Goal: Information Seeking & Learning: Find specific fact

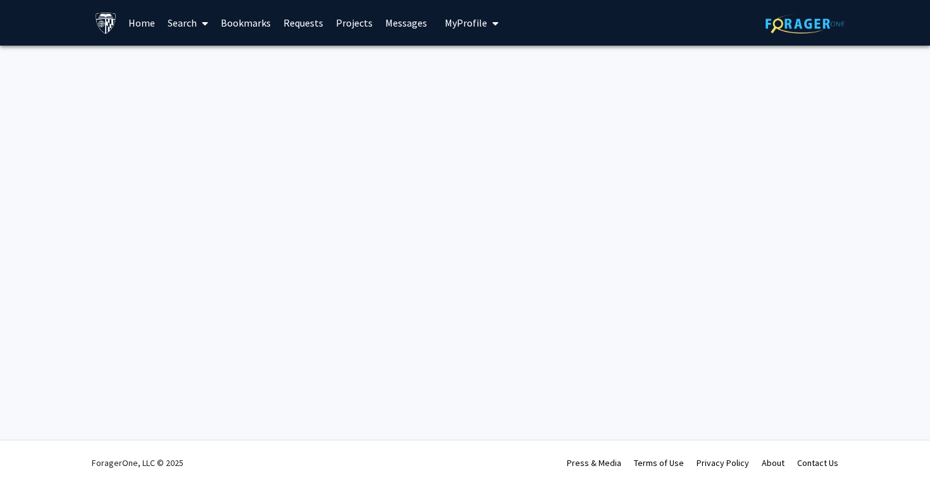
click at [465, 20] on span "My Profile" at bounding box center [466, 22] width 42 height 13
click at [168, 20] on link "Search" at bounding box center [187, 23] width 53 height 44
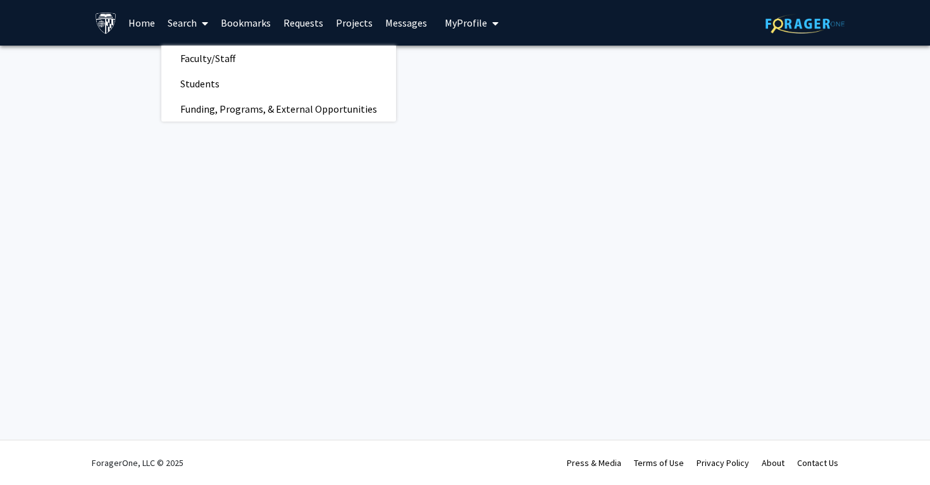
click at [147, 18] on link "Home" at bounding box center [141, 23] width 39 height 44
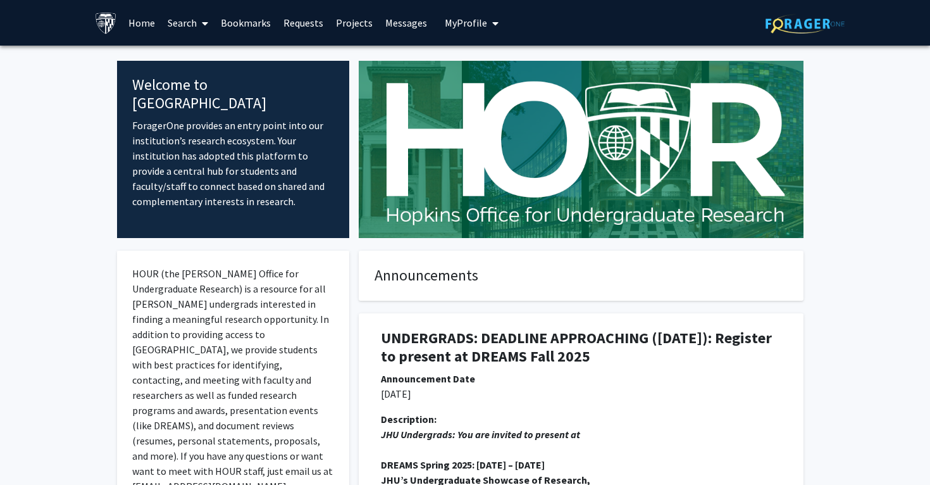
click at [309, 25] on link "Requests" at bounding box center [303, 23] width 53 height 44
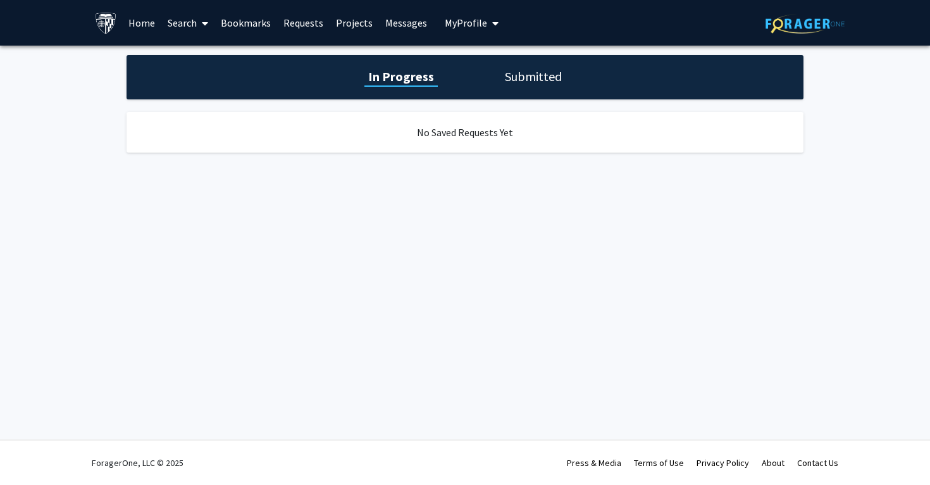
click at [337, 18] on link "Projects" at bounding box center [354, 23] width 49 height 44
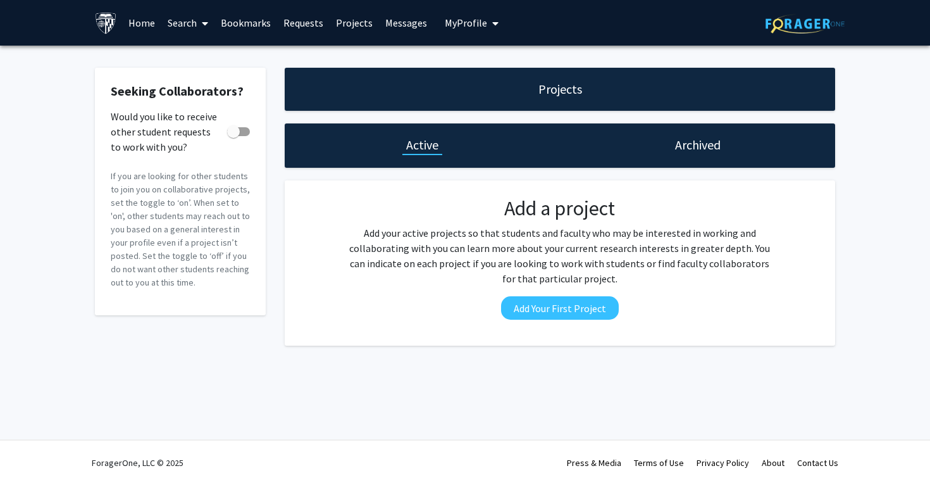
click at [252, 29] on link "Bookmarks" at bounding box center [245, 23] width 63 height 44
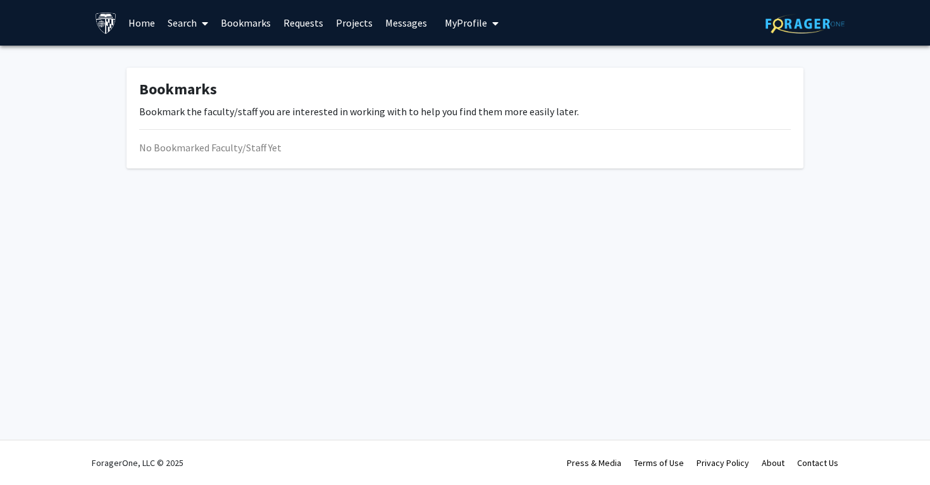
click at [185, 26] on link "Search" at bounding box center [187, 23] width 53 height 44
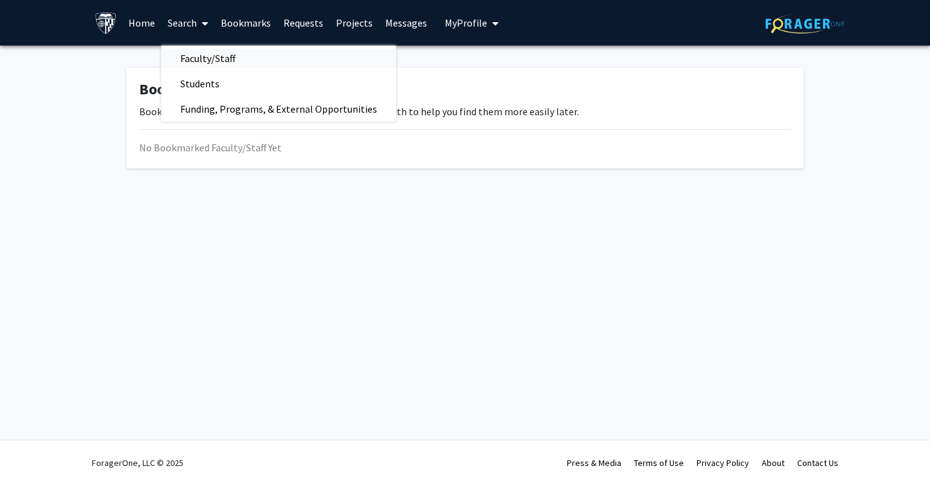
click at [225, 65] on span "Faculty/Staff" at bounding box center [207, 58] width 93 height 25
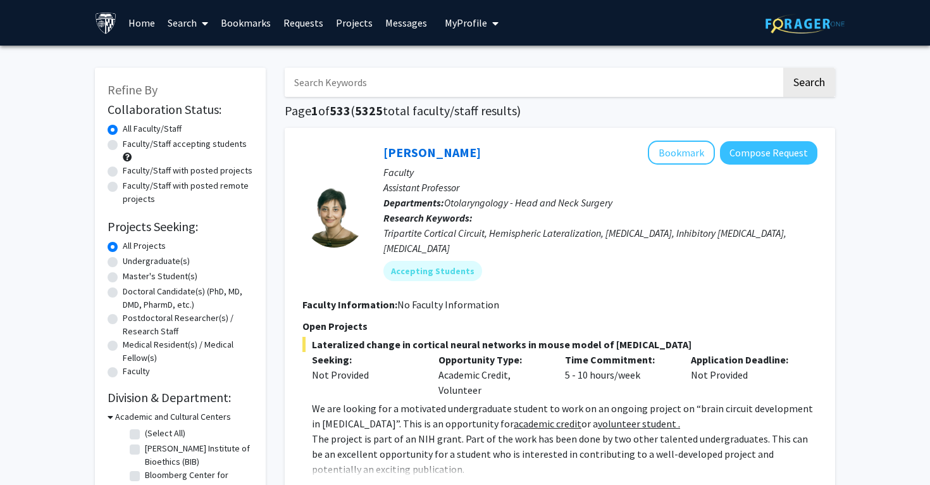
click at [204, 169] on label "Faculty/Staff with posted projects" at bounding box center [188, 170] width 130 height 13
click at [131, 169] on input "Faculty/Staff with posted projects" at bounding box center [127, 168] width 8 height 8
radio input "true"
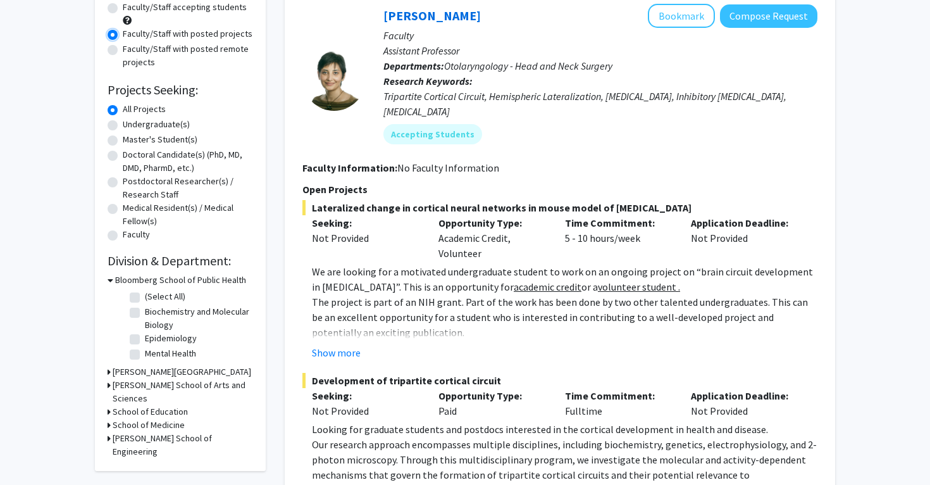
scroll to position [140, 0]
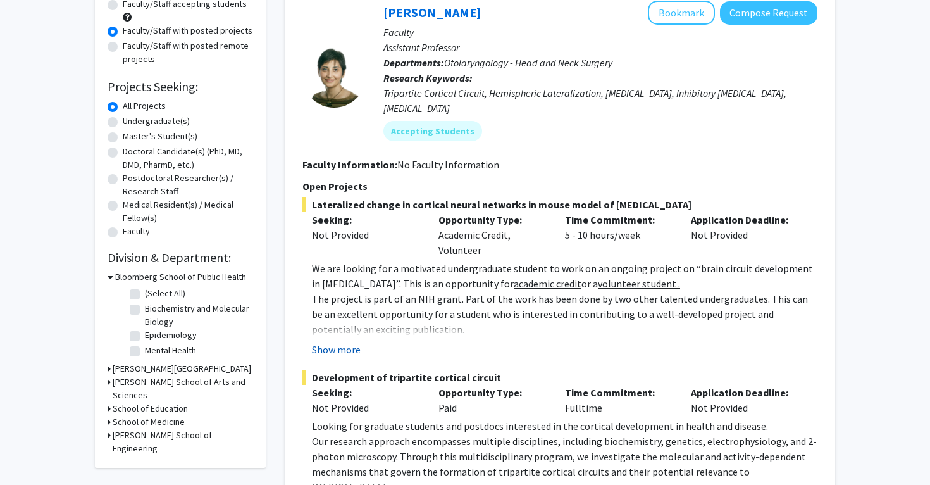
click at [341, 342] on button "Show more" at bounding box center [336, 349] width 49 height 15
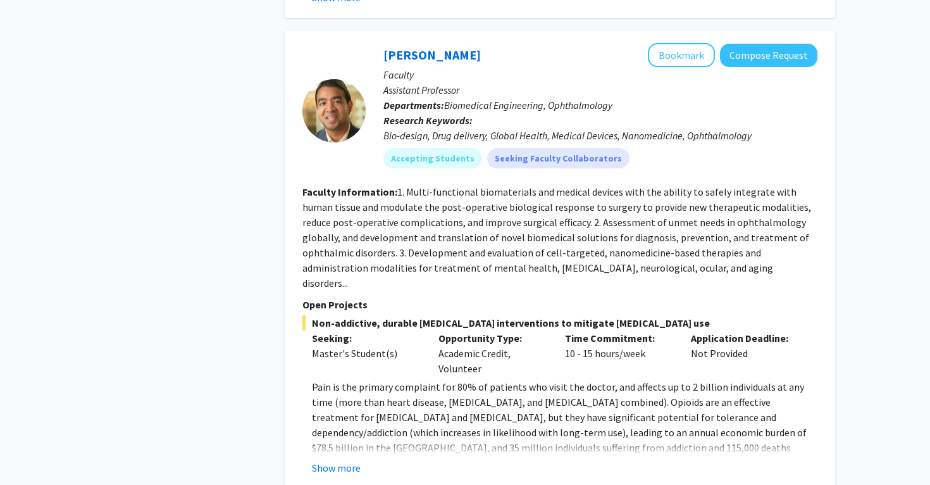
scroll to position [860, 0]
click at [478, 256] on fg-read-more "1. Multi-functional biomaterials and medical devices with the ability to safely…" at bounding box center [556, 239] width 509 height 104
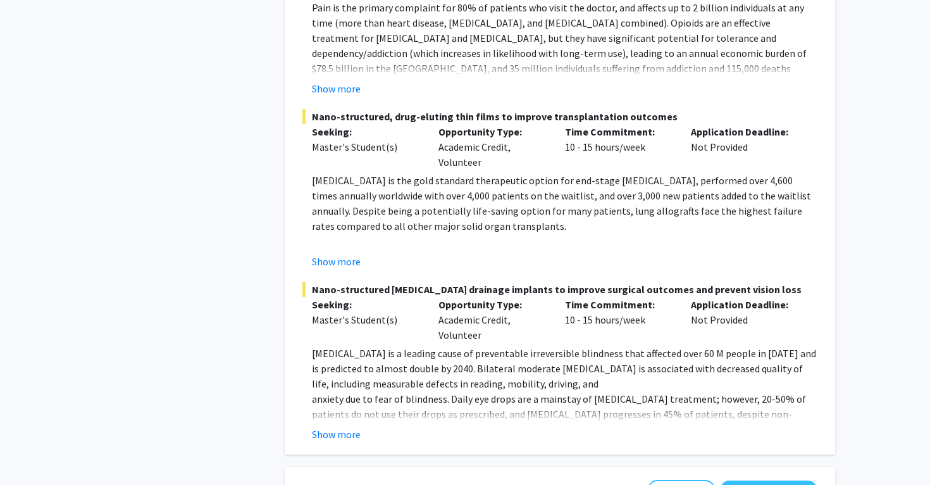
scroll to position [1243, 0]
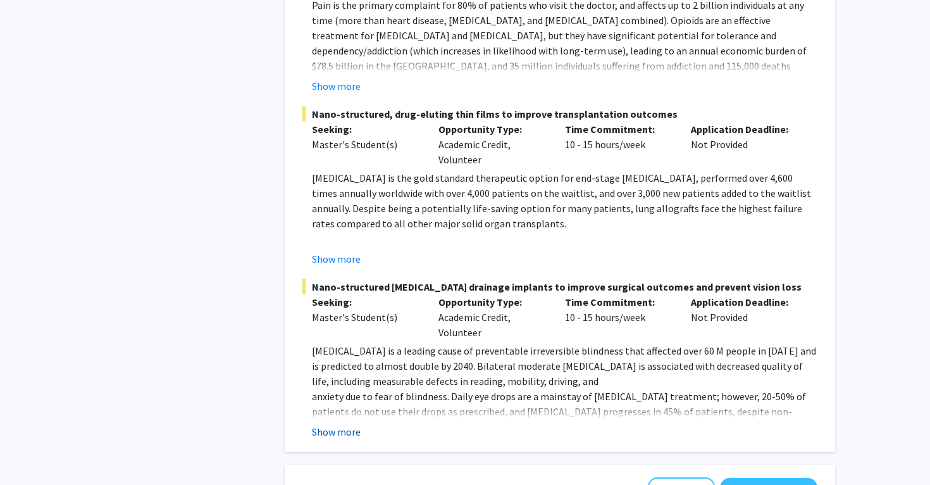
click at [337, 424] on button "Show more" at bounding box center [336, 431] width 49 height 15
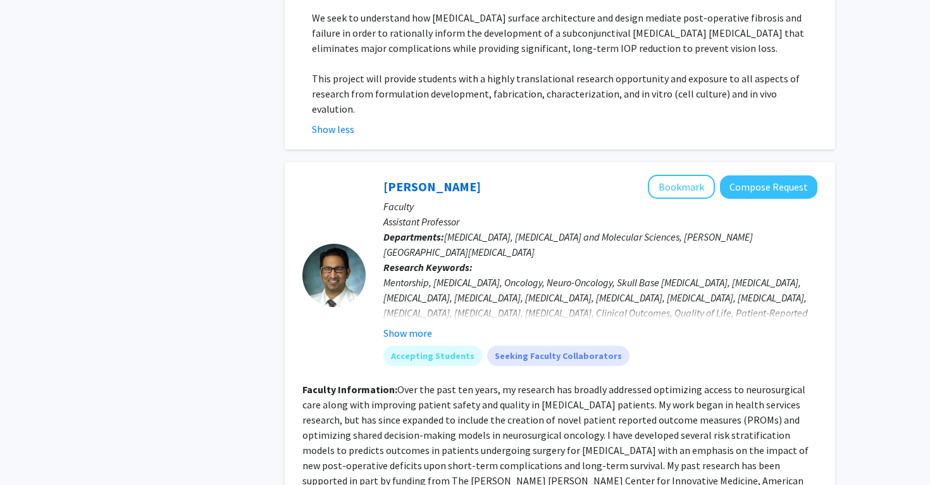
scroll to position [1738, 0]
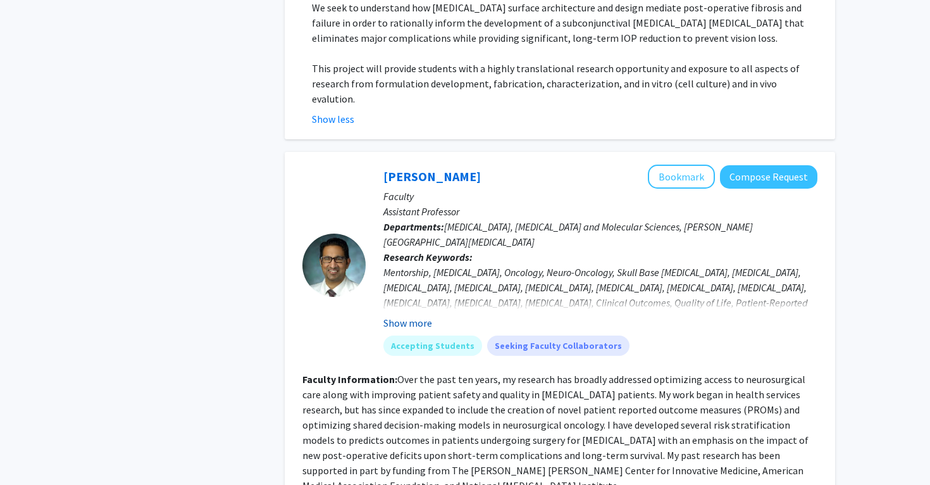
click at [408, 315] on button "Show more" at bounding box center [407, 322] width 49 height 15
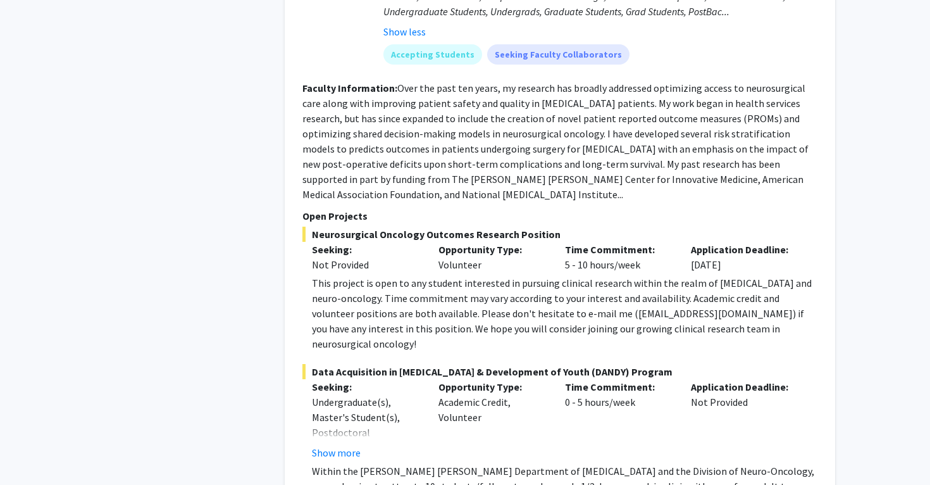
scroll to position [2076, 0]
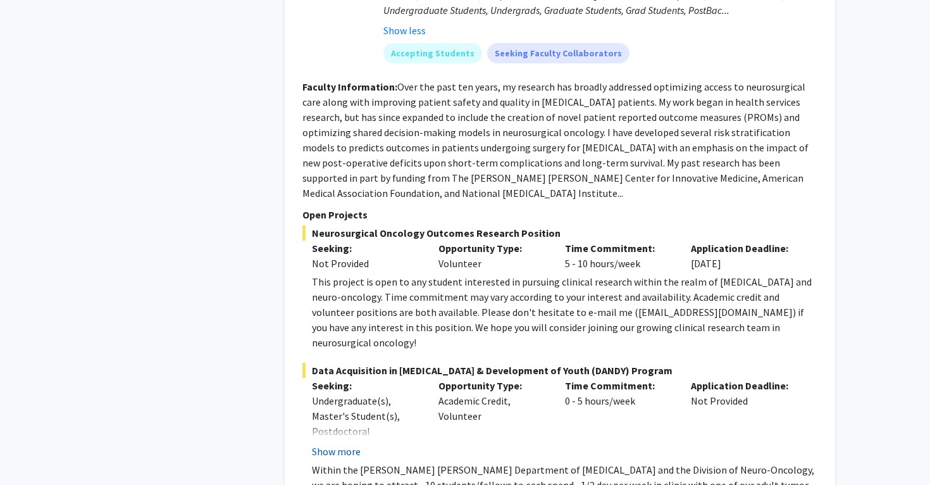
click at [351, 443] on button "Show more" at bounding box center [336, 450] width 49 height 15
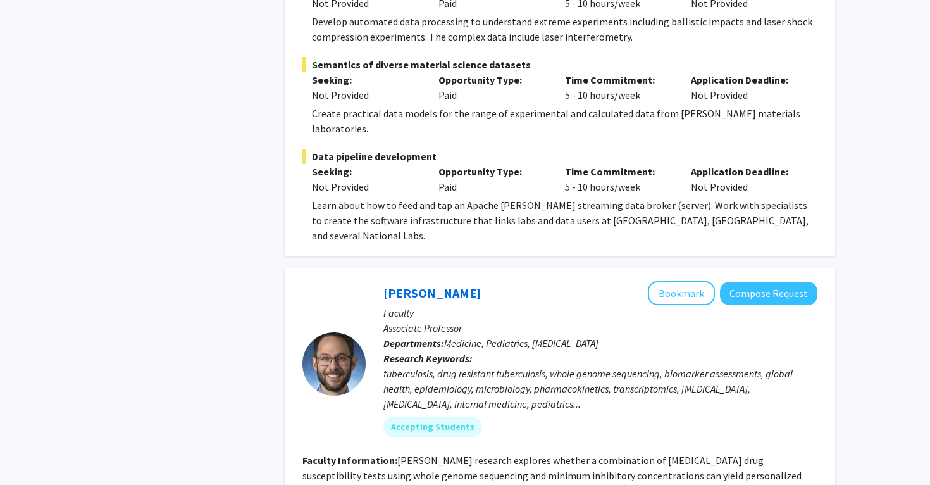
scroll to position [3727, 0]
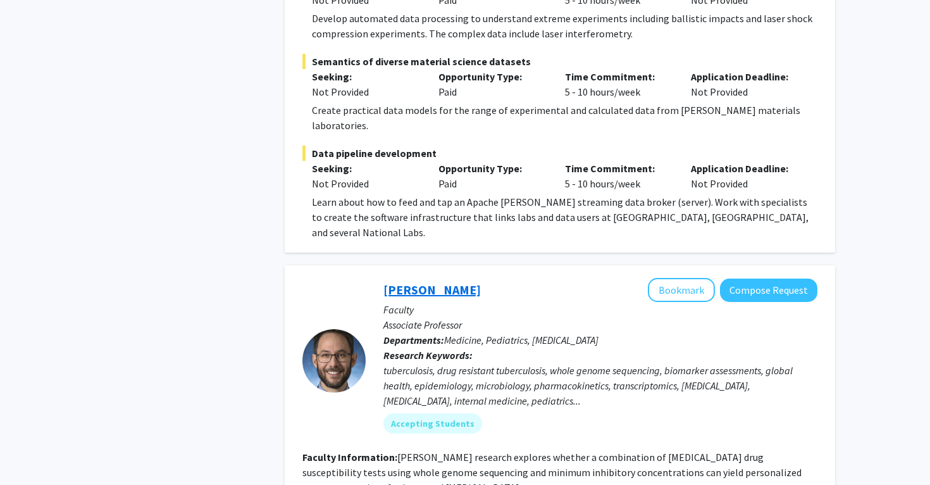
click at [413, 282] on link "Jeffrey Tornheim" at bounding box center [431, 290] width 97 height 16
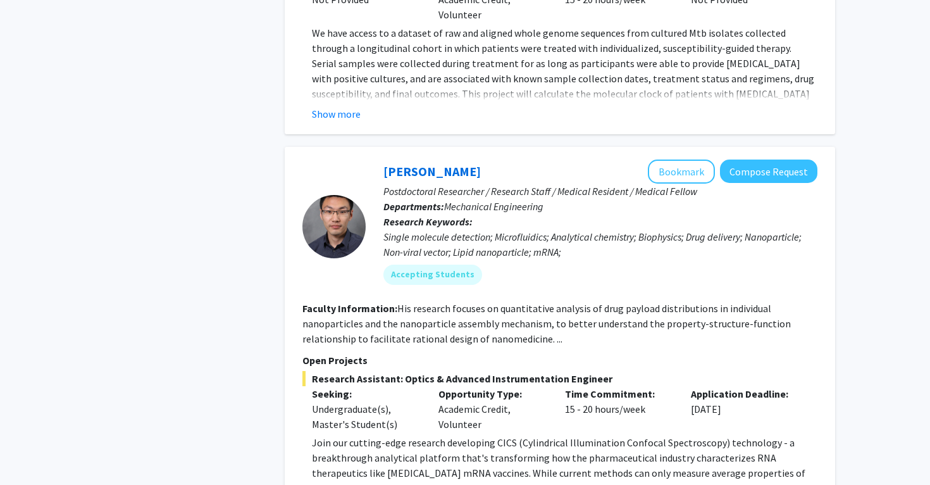
scroll to position [4067, 0]
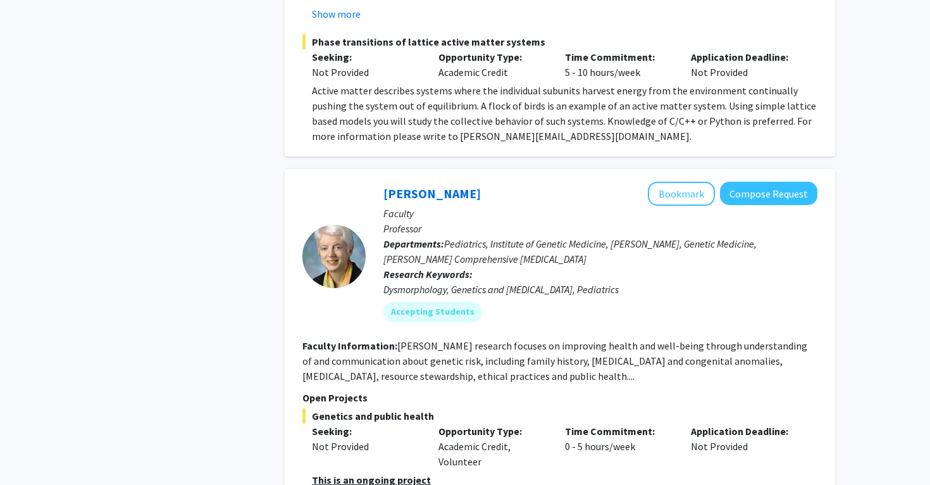
scroll to position [6410, 0]
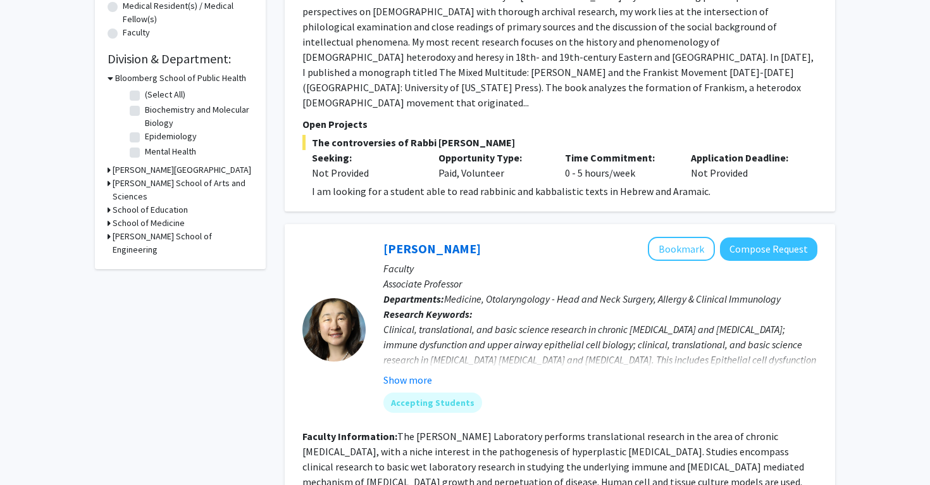
scroll to position [393, 0]
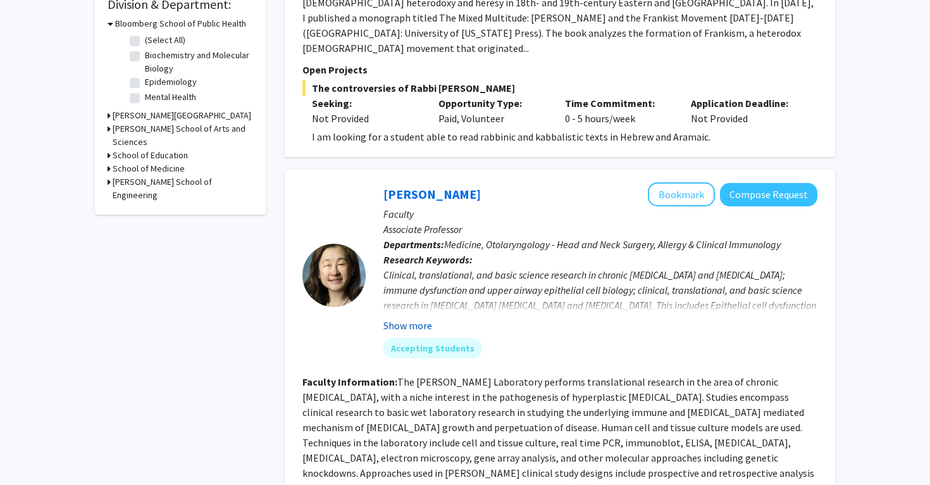
click at [423, 318] on button "Show more" at bounding box center [407, 325] width 49 height 15
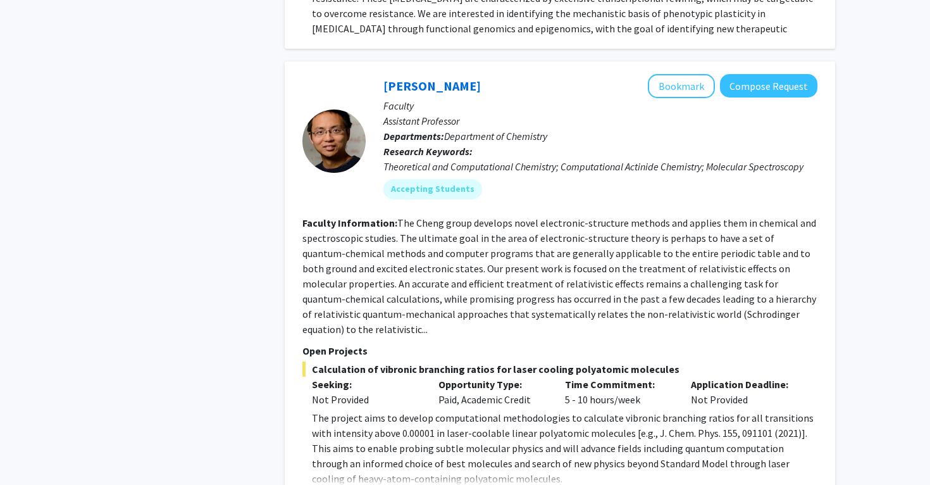
scroll to position [4123, 0]
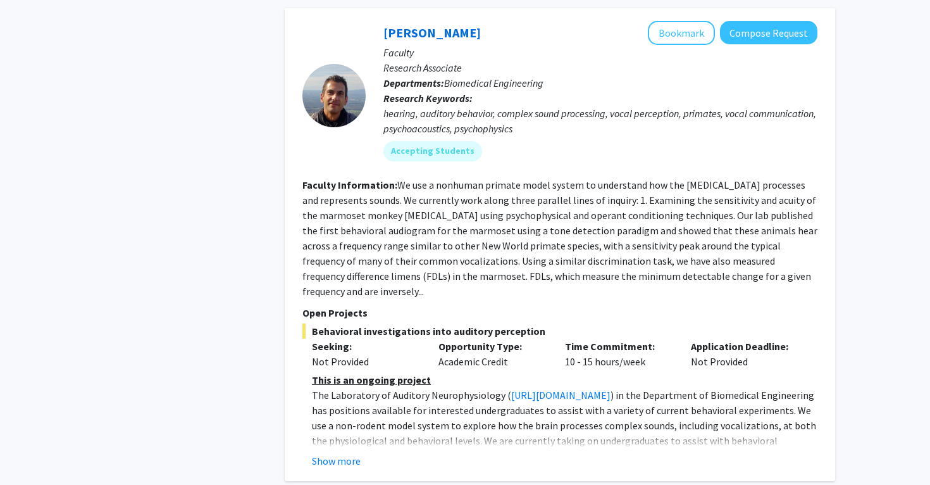
scroll to position [4763, 0]
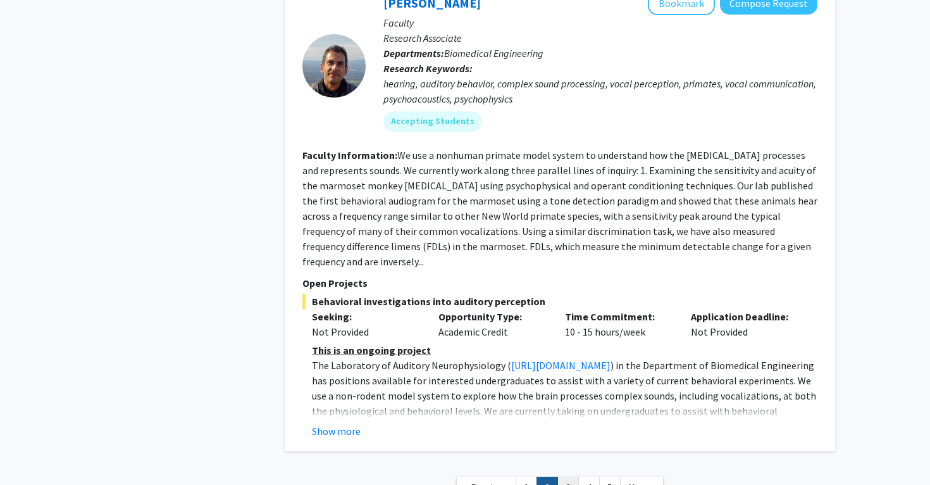
click at [566, 476] on link "3" at bounding box center [568, 487] width 22 height 22
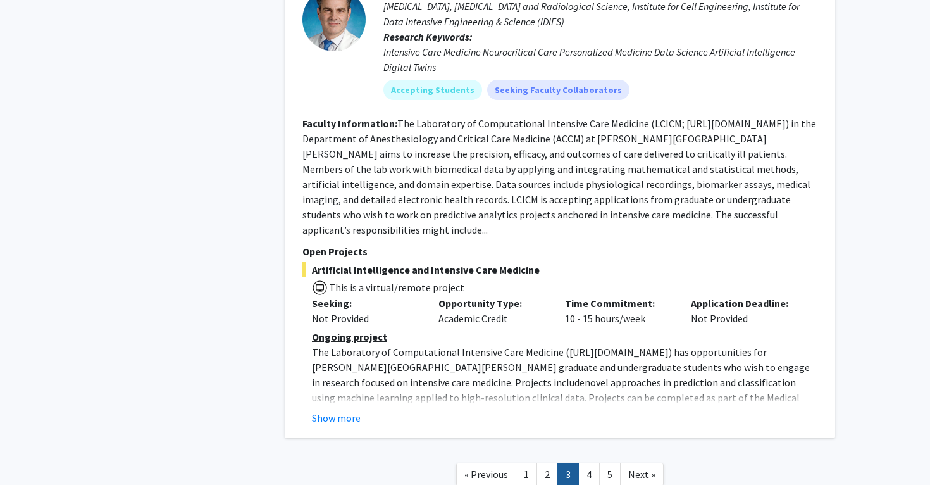
scroll to position [4495, 0]
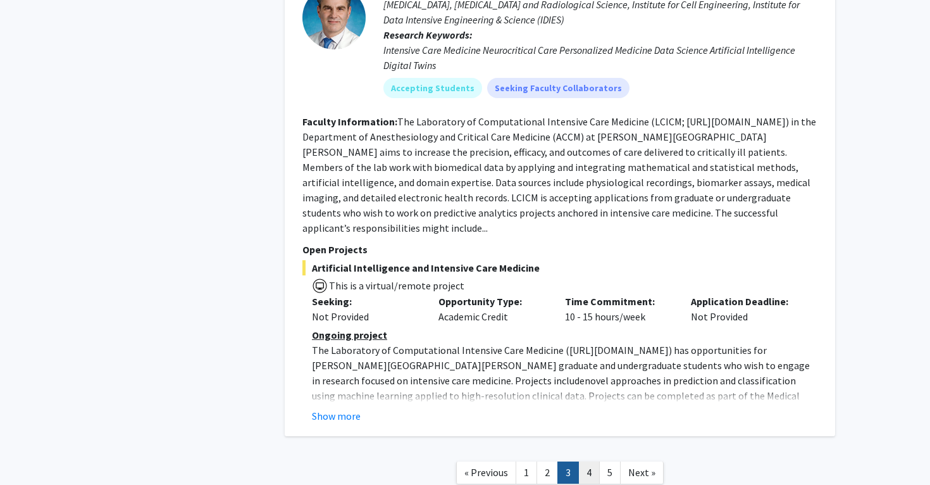
click at [579, 461] on link "4" at bounding box center [589, 472] width 22 height 22
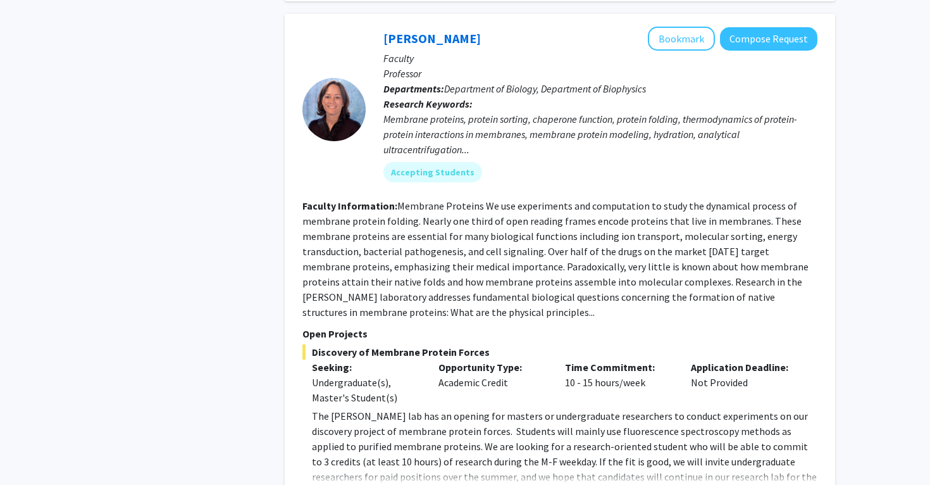
scroll to position [632, 0]
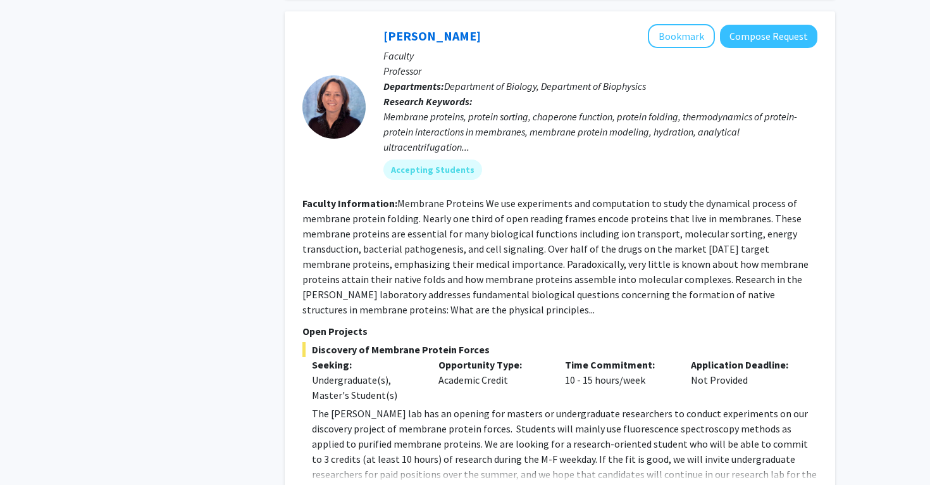
click at [348, 484] on button "Show more" at bounding box center [336, 493] width 49 height 15
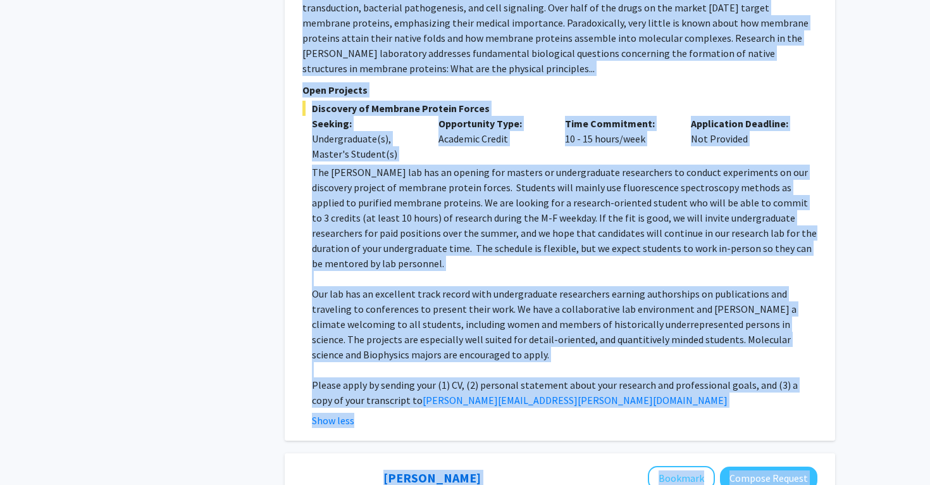
scroll to position [958, 0]
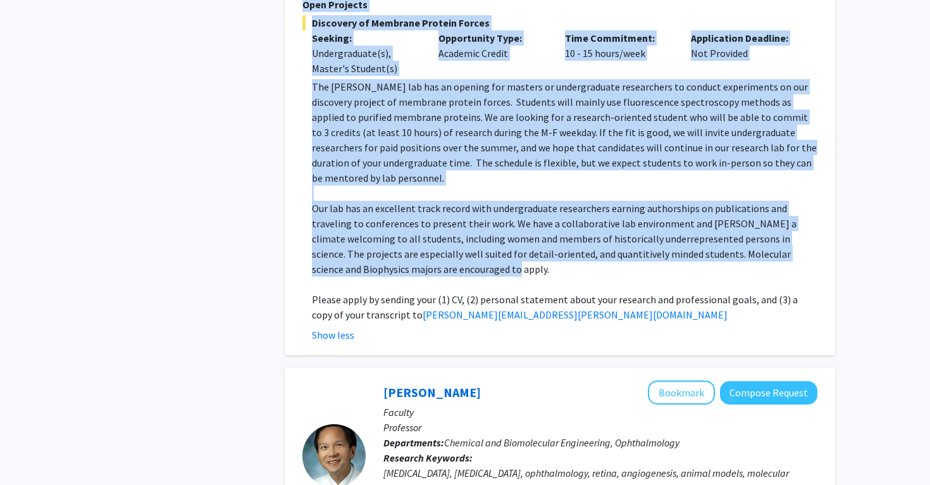
drag, startPoint x: 377, startPoint y: 69, endPoint x: 710, endPoint y: 207, distance: 360.8
click at [710, 207] on fg-search-faculty "Karen Fleming Bookmark Compose Request Faculty Professor Departments: Departmen…" at bounding box center [559, 20] width 515 height 645
copy fg-search-faculty "Karen Fleming Bookmark Compose Request Faculty Professor Departments: Departmen…"
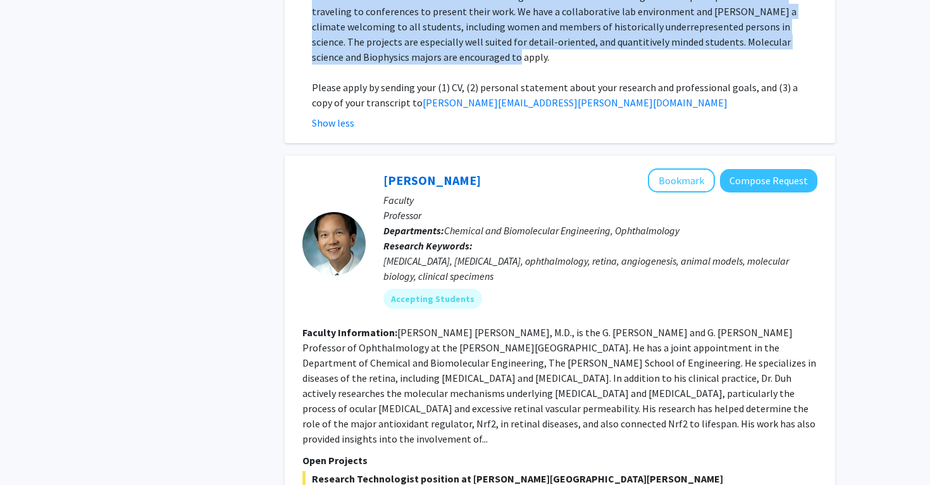
scroll to position [1220, 0]
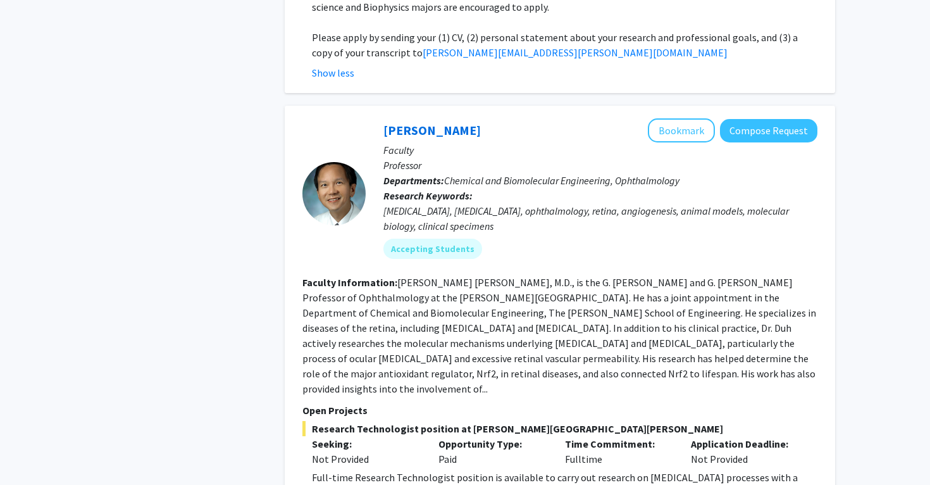
click at [595, 276] on fg-read-more "Elia J. Duh, M.D., is the G. Edward and G. Britton Durell Professor of Ophthalm…" at bounding box center [559, 335] width 514 height 119
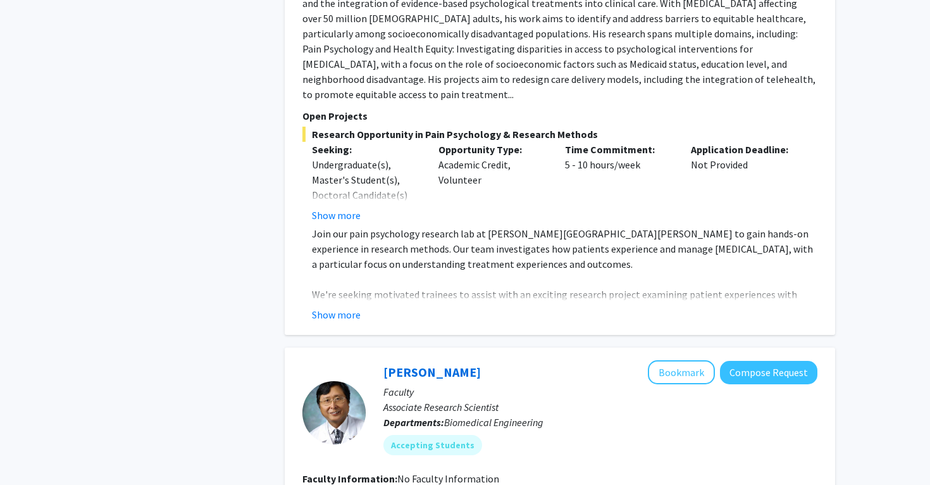
scroll to position [2544, 0]
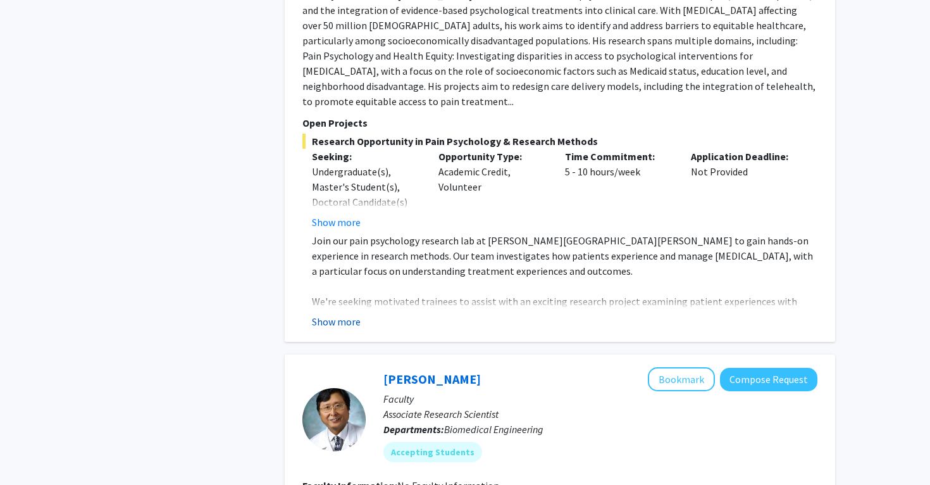
click at [350, 314] on button "Show more" at bounding box center [336, 321] width 49 height 15
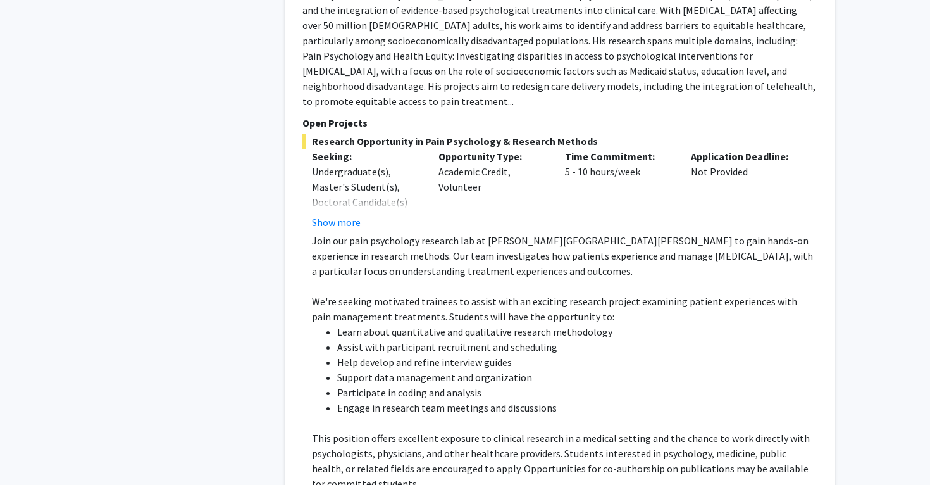
click at [340, 140] on div "Research Opportunity in Pain Psychology & Research Methods Seeking: Undergradua…" at bounding box center [559, 344] width 515 height 423
click at [342, 214] on button "Show more" at bounding box center [336, 221] width 49 height 15
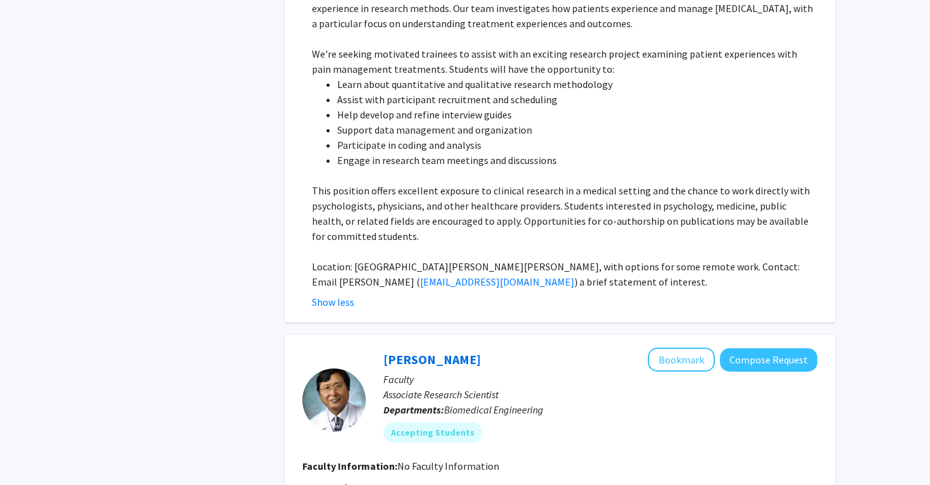
scroll to position [3045, 0]
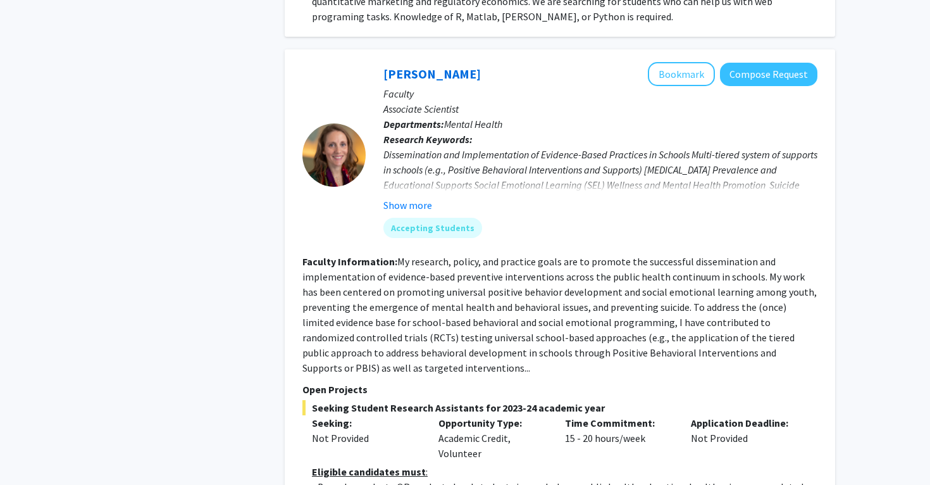
scroll to position [5321, 0]
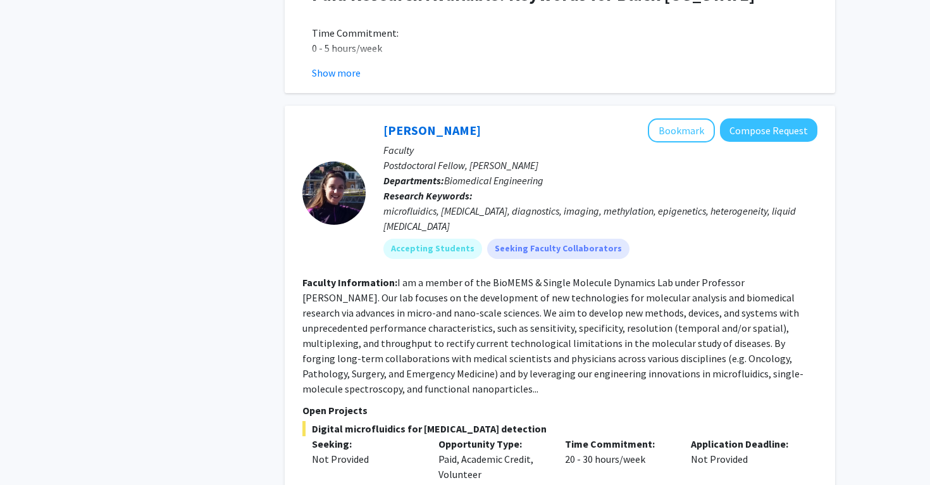
scroll to position [1549, 0]
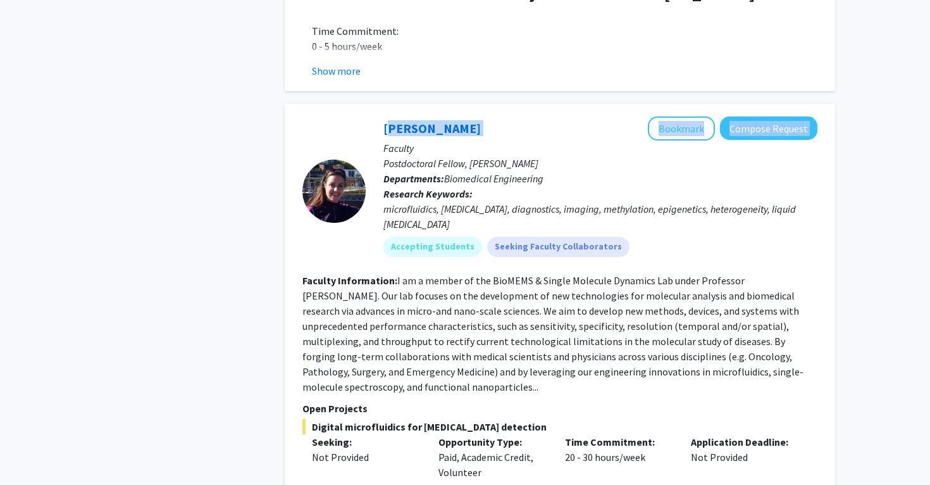
drag, startPoint x: 379, startPoint y: 98, endPoint x: 522, endPoint y: 95, distance: 143.0
click at [522, 116] on div "Chrissy O'Keefe Bookmark Compose Request Faculty Postdoctoral Fellow, Wang Lab …" at bounding box center [592, 191] width 452 height 150
click at [522, 116] on div "Chrissy O'Keefe Bookmark Compose Request" at bounding box center [600, 128] width 434 height 24
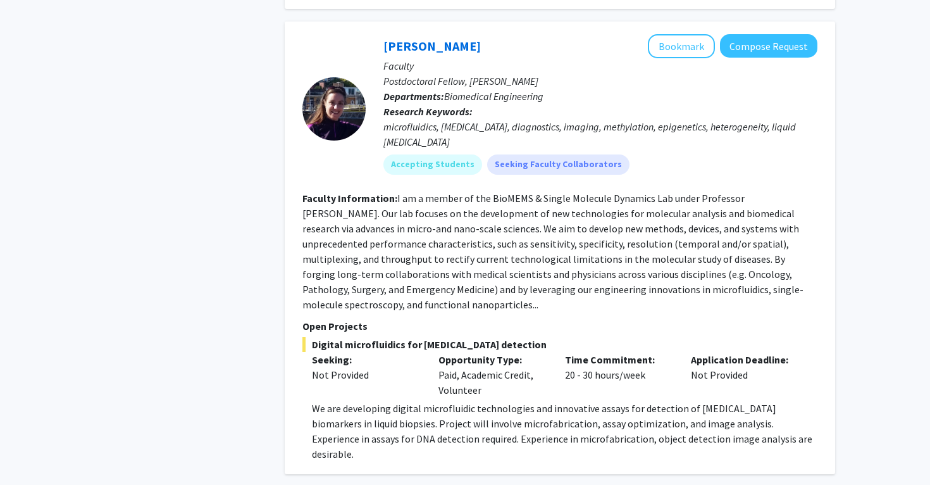
click at [588, 249] on section "Faculty Information: I am a member of the BioMEMS & Single Molecule Dynamics La…" at bounding box center [559, 250] width 515 height 121
click at [596, 210] on fg-read-more "I am a member of the BioMEMS & Single Molecule Dynamics Lab under Professor Jef…" at bounding box center [552, 251] width 501 height 119
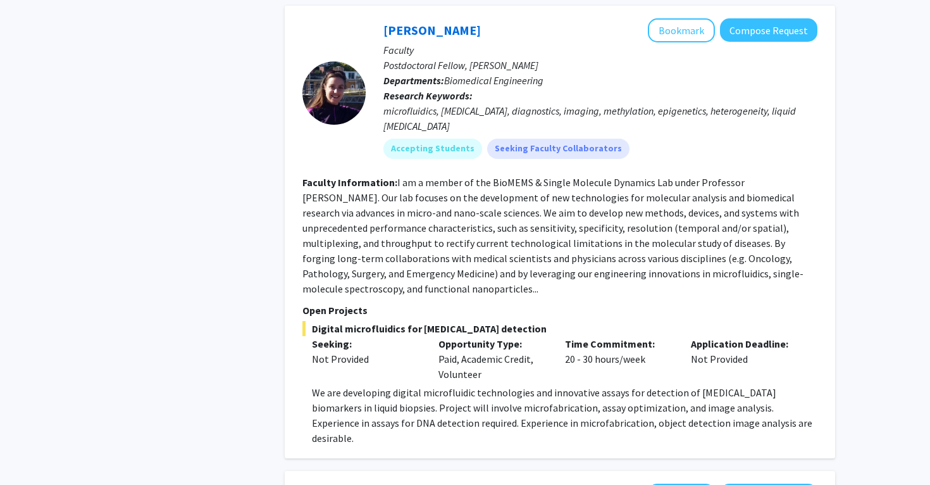
scroll to position [1651, 0]
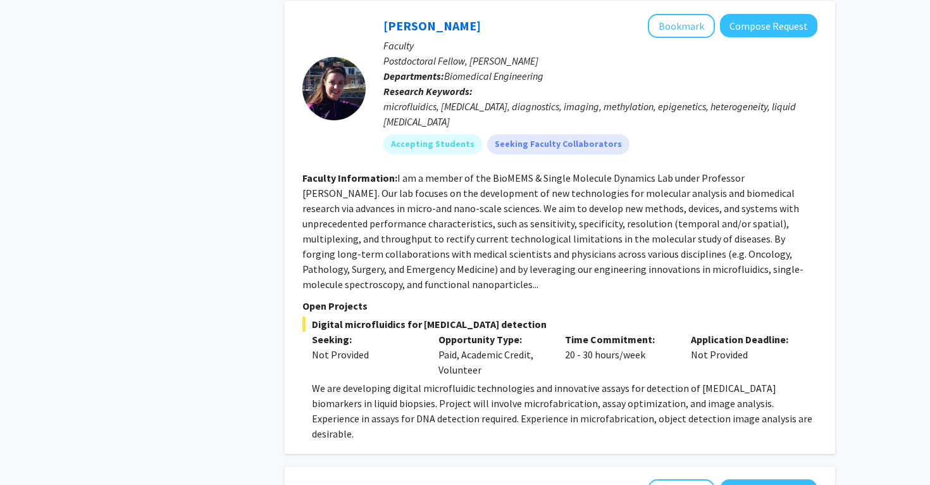
click at [596, 210] on fg-read-more "I am a member of the BioMEMS & Single Molecule Dynamics Lab under Professor Jef…" at bounding box center [552, 230] width 501 height 119
click at [561, 171] on fg-read-more "I am a member of the BioMEMS & Single Molecule Dynamics Lab under Professor Jef…" at bounding box center [552, 230] width 501 height 119
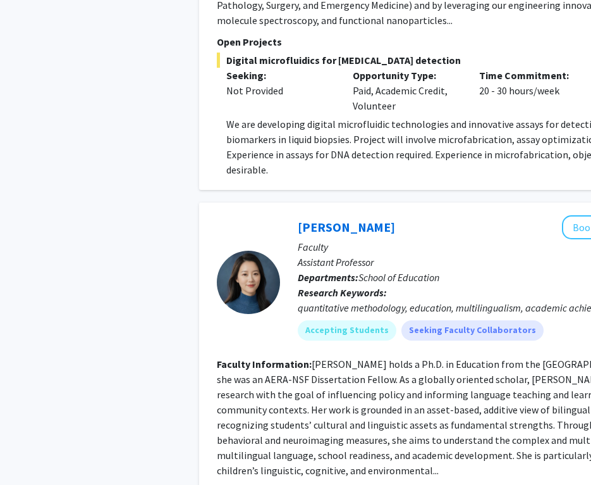
scroll to position [2169, 0]
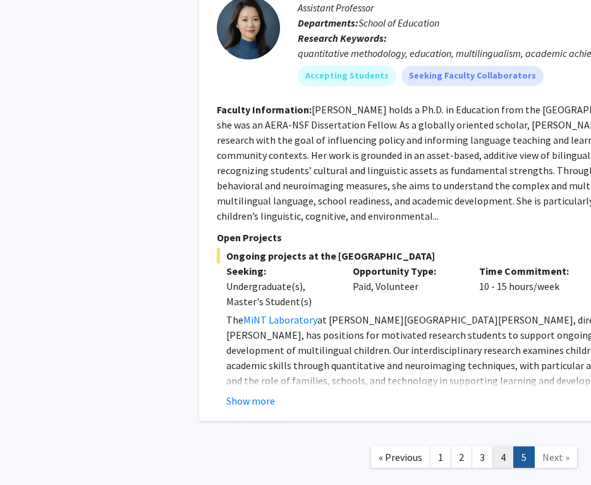
click at [508, 446] on link "4" at bounding box center [504, 457] width 22 height 22
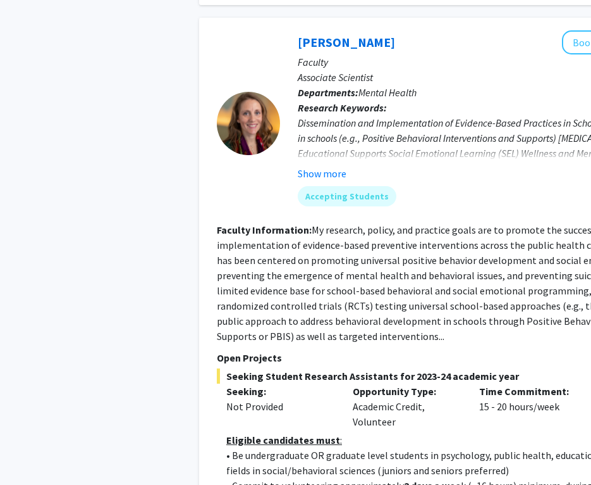
scroll to position [4516, 0]
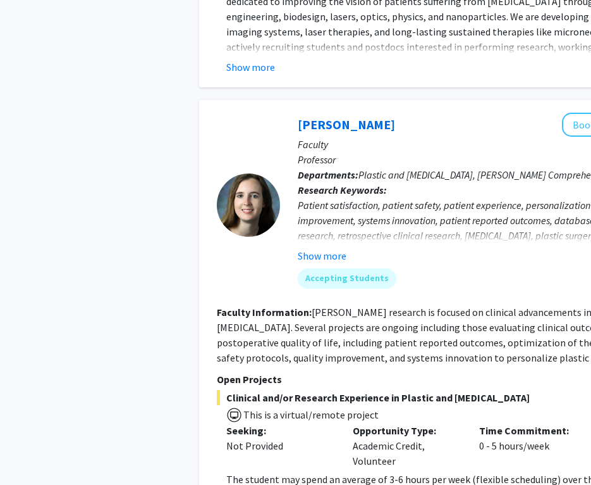
scroll to position [3401, 0]
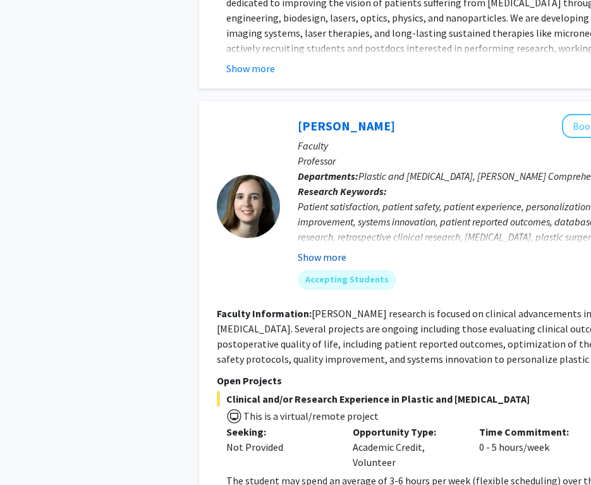
click at [342, 249] on button "Show more" at bounding box center [322, 256] width 49 height 15
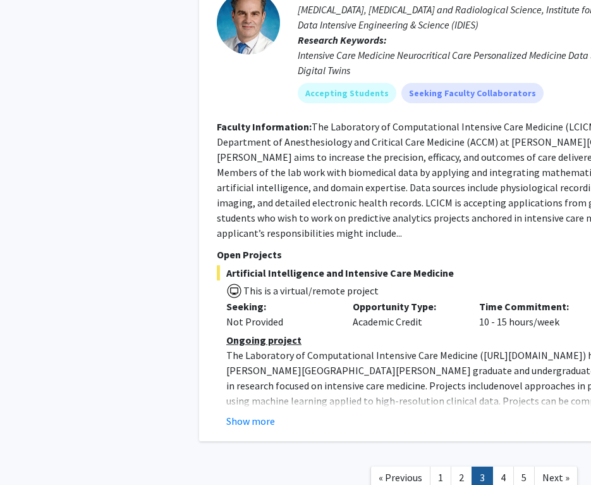
scroll to position [4525, 0]
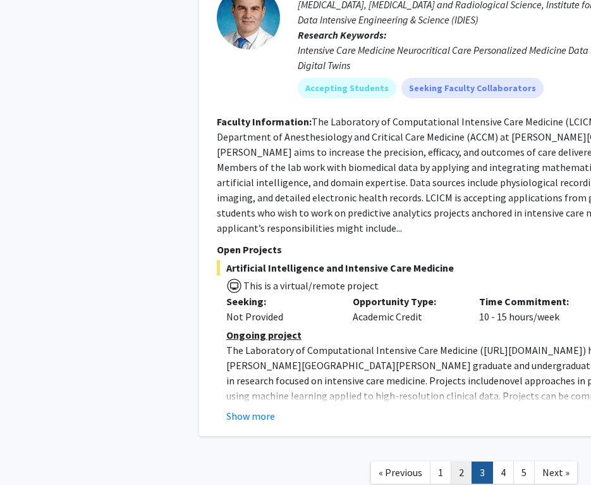
click at [468, 461] on link "2" at bounding box center [462, 472] width 22 height 22
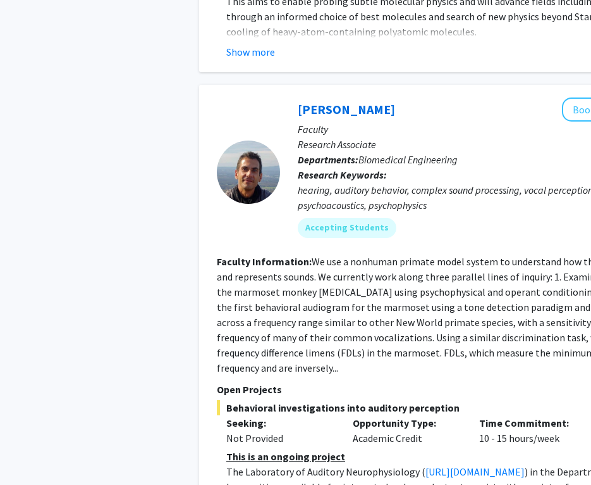
scroll to position [4548, 0]
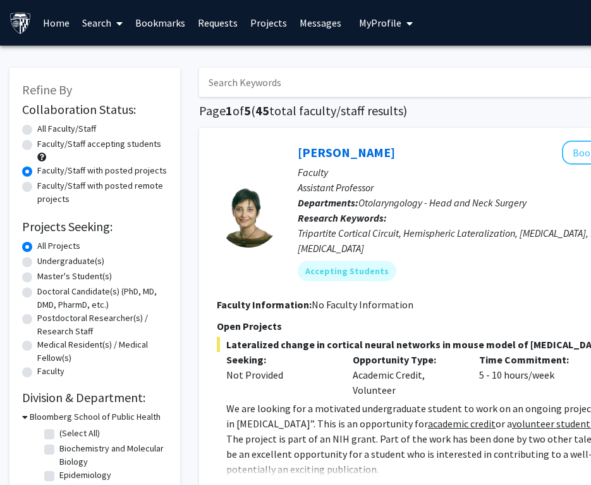
click at [366, 192] on p "Assistant Professor" at bounding box center [515, 187] width 434 height 15
click at [294, 94] on input "Search Keywords" at bounding box center [447, 82] width 497 height 29
type input "fleming"
radio input "true"
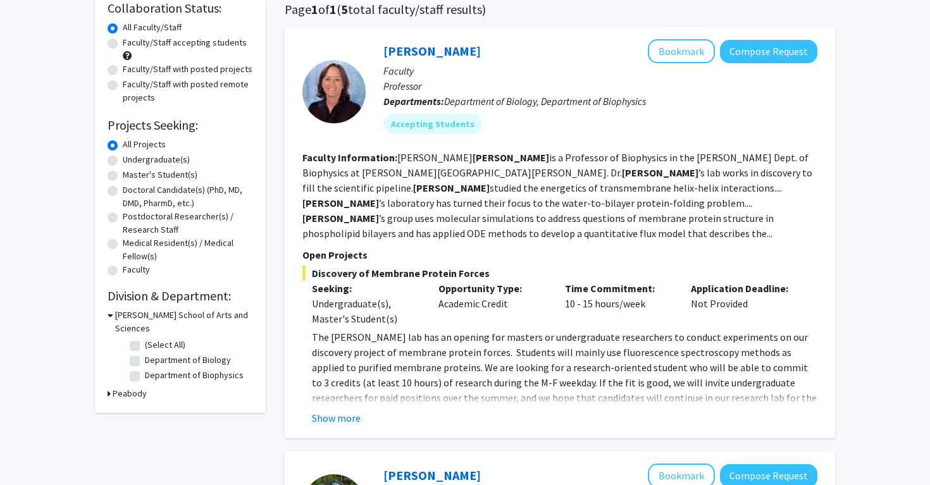
scroll to position [161, 0]
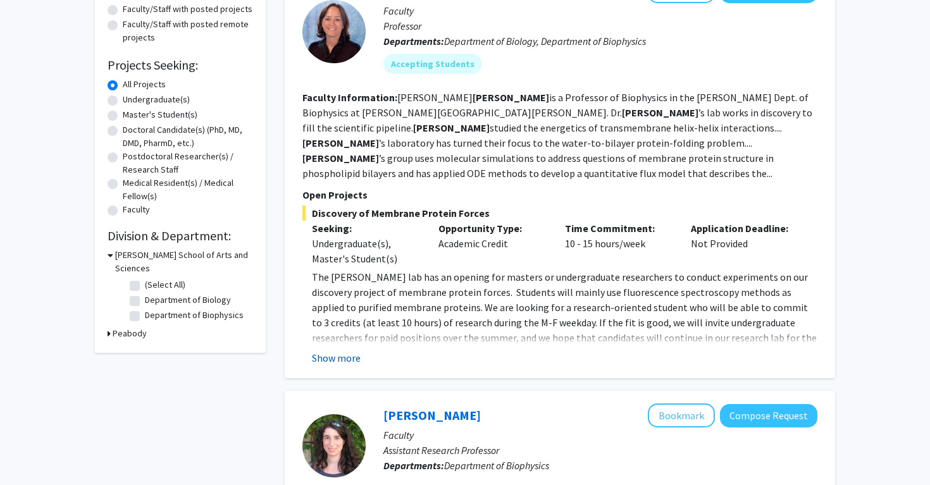
click at [338, 350] on button "Show more" at bounding box center [336, 357] width 49 height 15
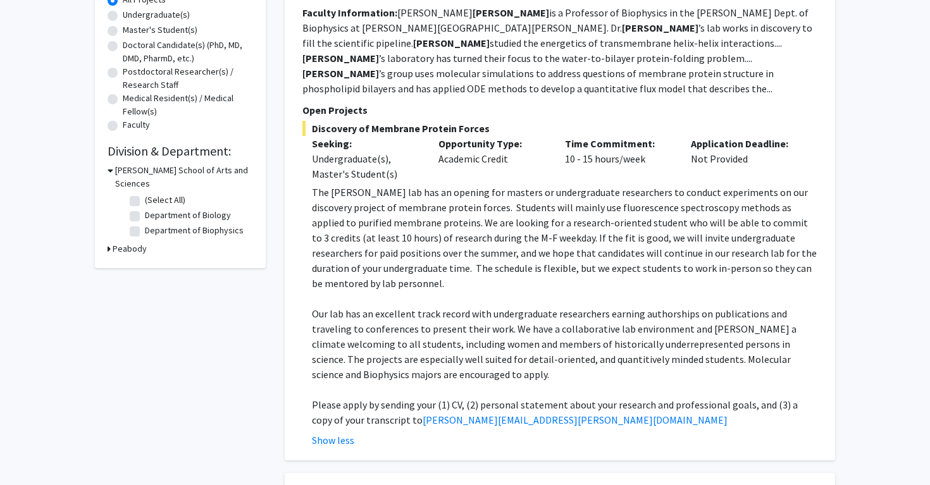
scroll to position [252, 0]
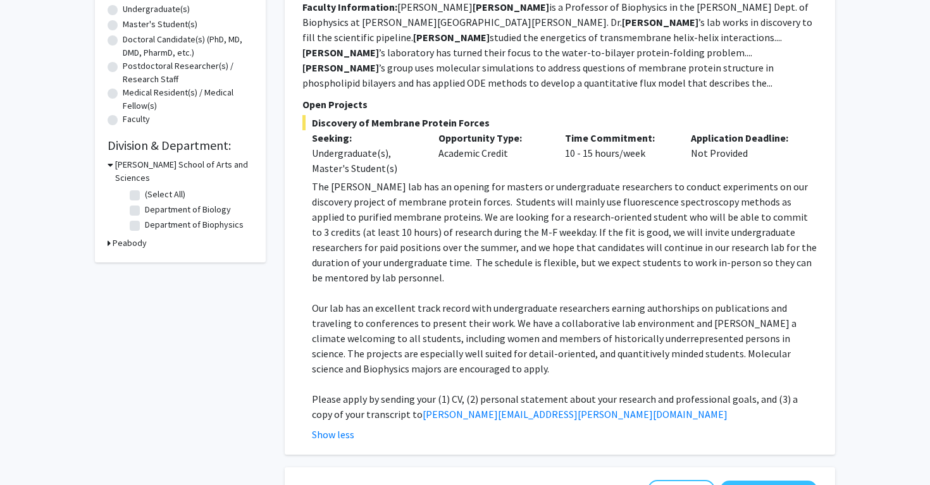
click at [566, 300] on p "Our lab has an excellent track record with undergraduate researchers earning au…" at bounding box center [564, 338] width 505 height 76
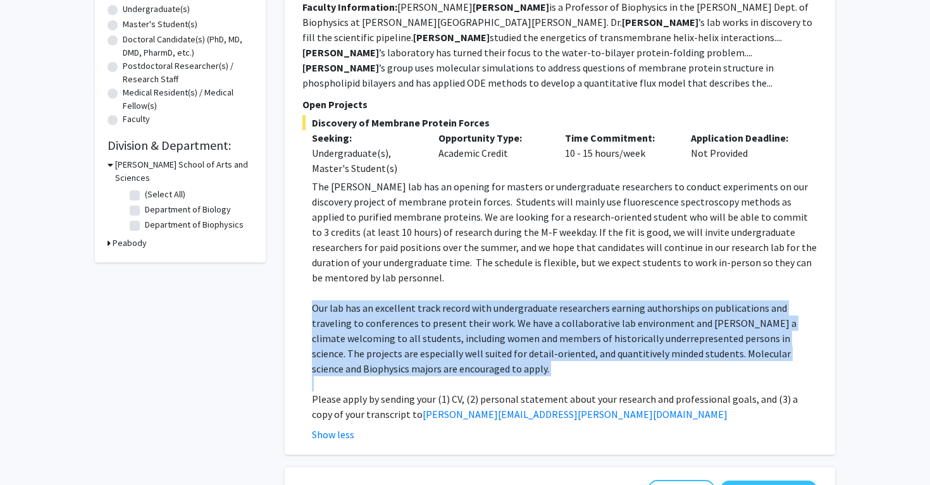
click at [566, 300] on p "Our lab has an excellent track record with undergraduate researchers earning au…" at bounding box center [564, 338] width 505 height 76
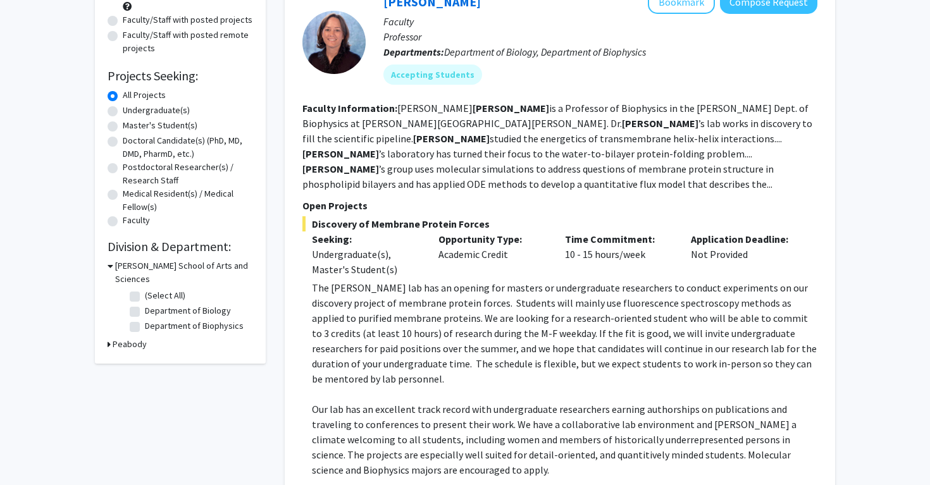
scroll to position [0, 0]
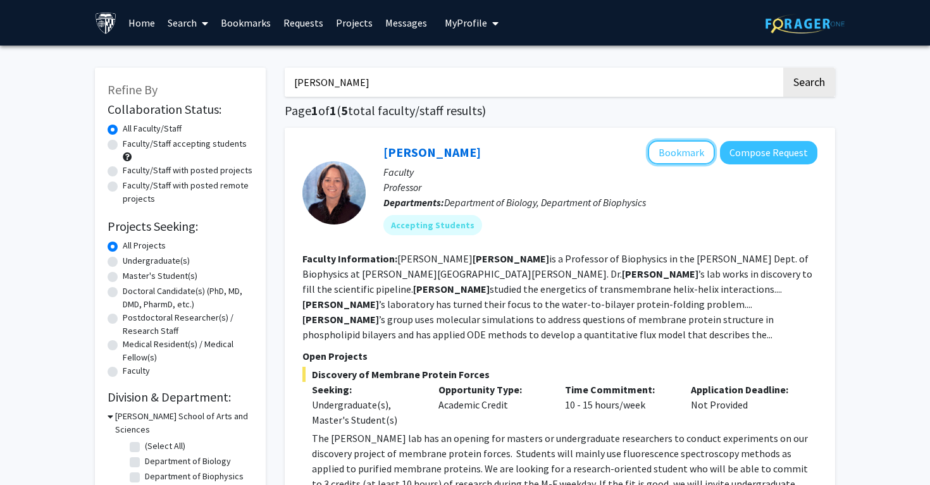
drag, startPoint x: 698, startPoint y: 156, endPoint x: 723, endPoint y: 292, distance: 138.3
click at [723, 293] on fg-search-faculty "Karen Fleming Bookmark Compose Request Faculty Professor Departments: Departmen…" at bounding box center [559, 417] width 515 height 554
click at [723, 292] on fg-read-more "Karen Fleming is a Professor of Biophysics in the TC Jenkins Dept. of Biophysic…" at bounding box center [557, 296] width 510 height 89
click at [497, 93] on input "fleming" at bounding box center [533, 82] width 497 height 29
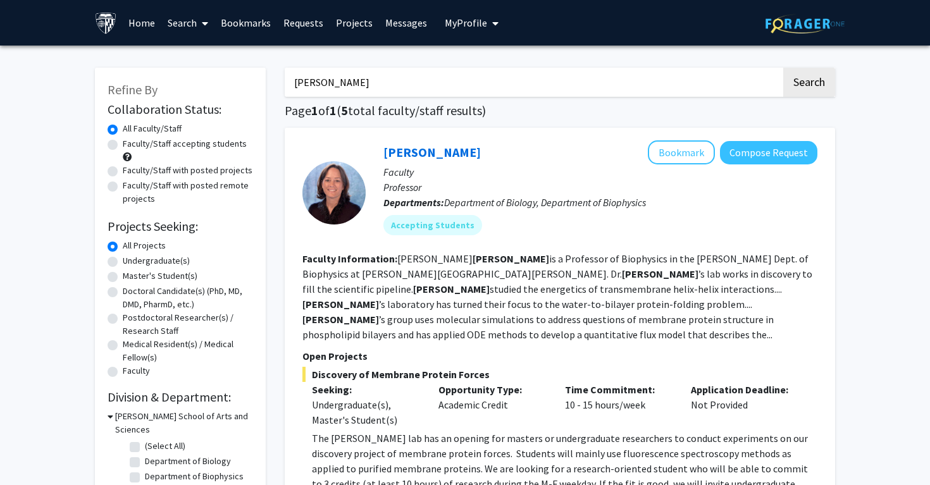
click at [497, 93] on input "fleming" at bounding box center [533, 82] width 497 height 29
click at [428, 166] on p "Faculty" at bounding box center [600, 171] width 434 height 15
click at [433, 154] on link "[PERSON_NAME]" at bounding box center [431, 152] width 97 height 16
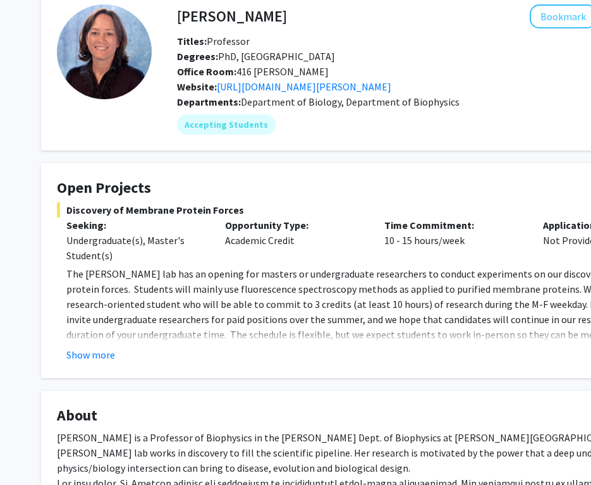
scroll to position [66, 0]
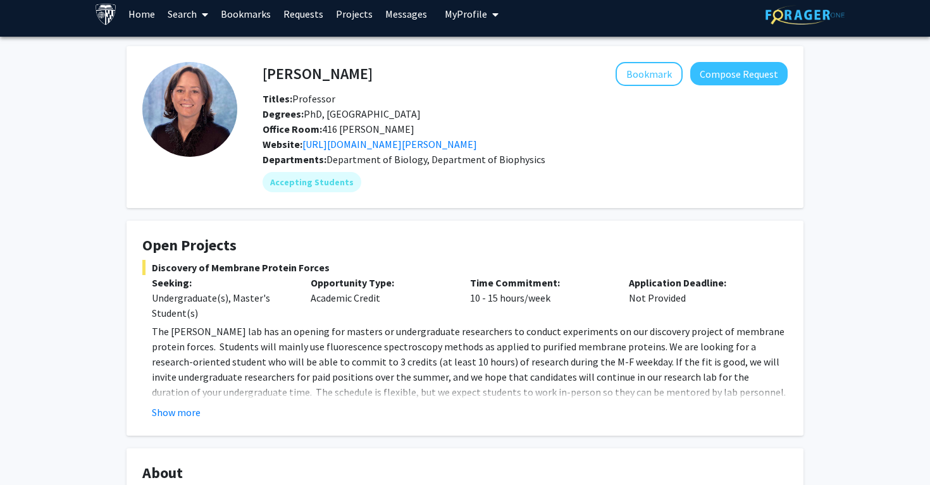
scroll to position [9, 0]
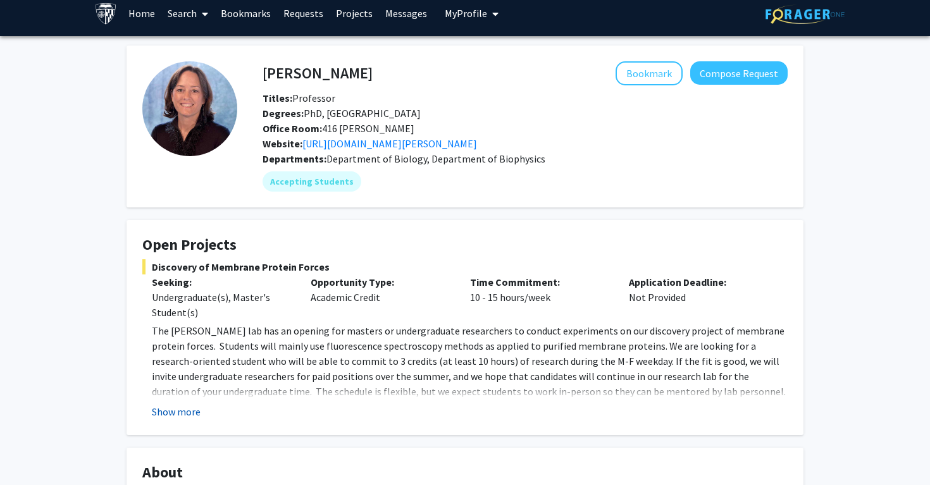
click at [179, 415] on button "Show more" at bounding box center [176, 411] width 49 height 15
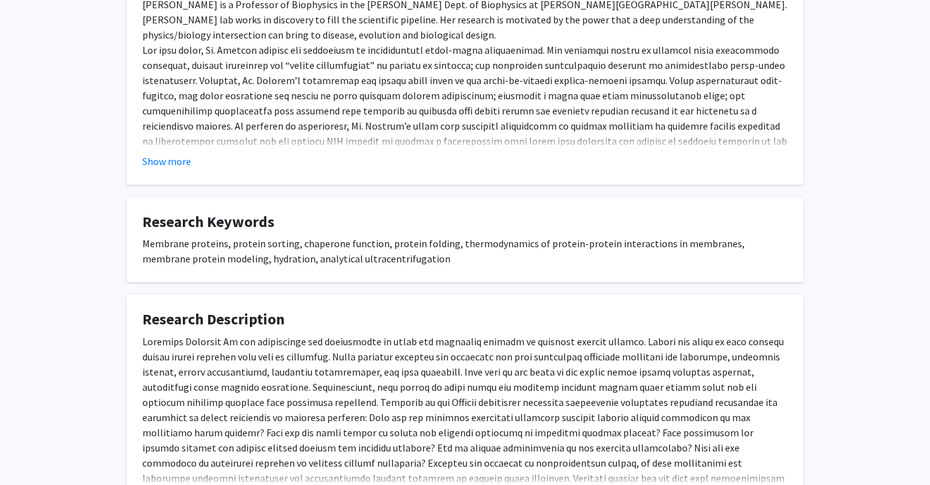
scroll to position [619, 0]
drag, startPoint x: 581, startPoint y: 268, endPoint x: 540, endPoint y: 268, distance: 41.1
click at [548, 268] on div "Membrane proteins, protein sorting, chaperone function, protein folding, thermo…" at bounding box center [464, 253] width 645 height 30
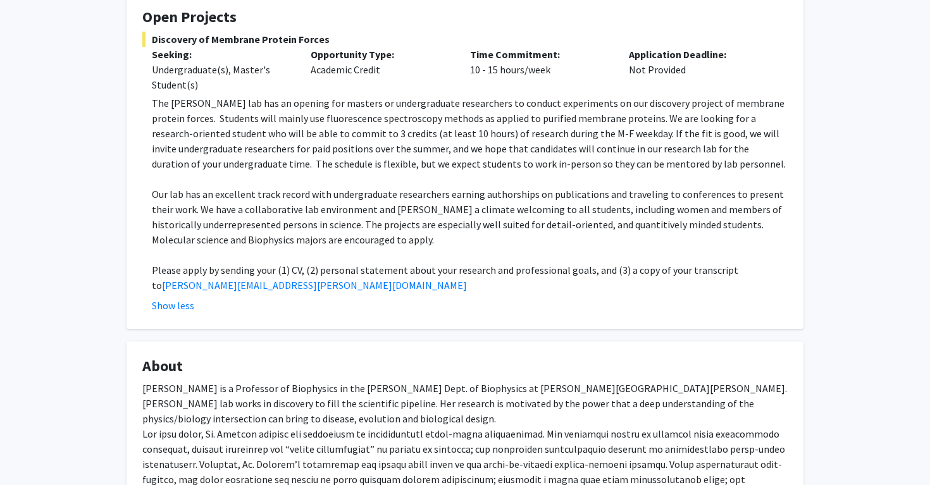
scroll to position [240, 0]
